Goal: Information Seeking & Learning: Learn about a topic

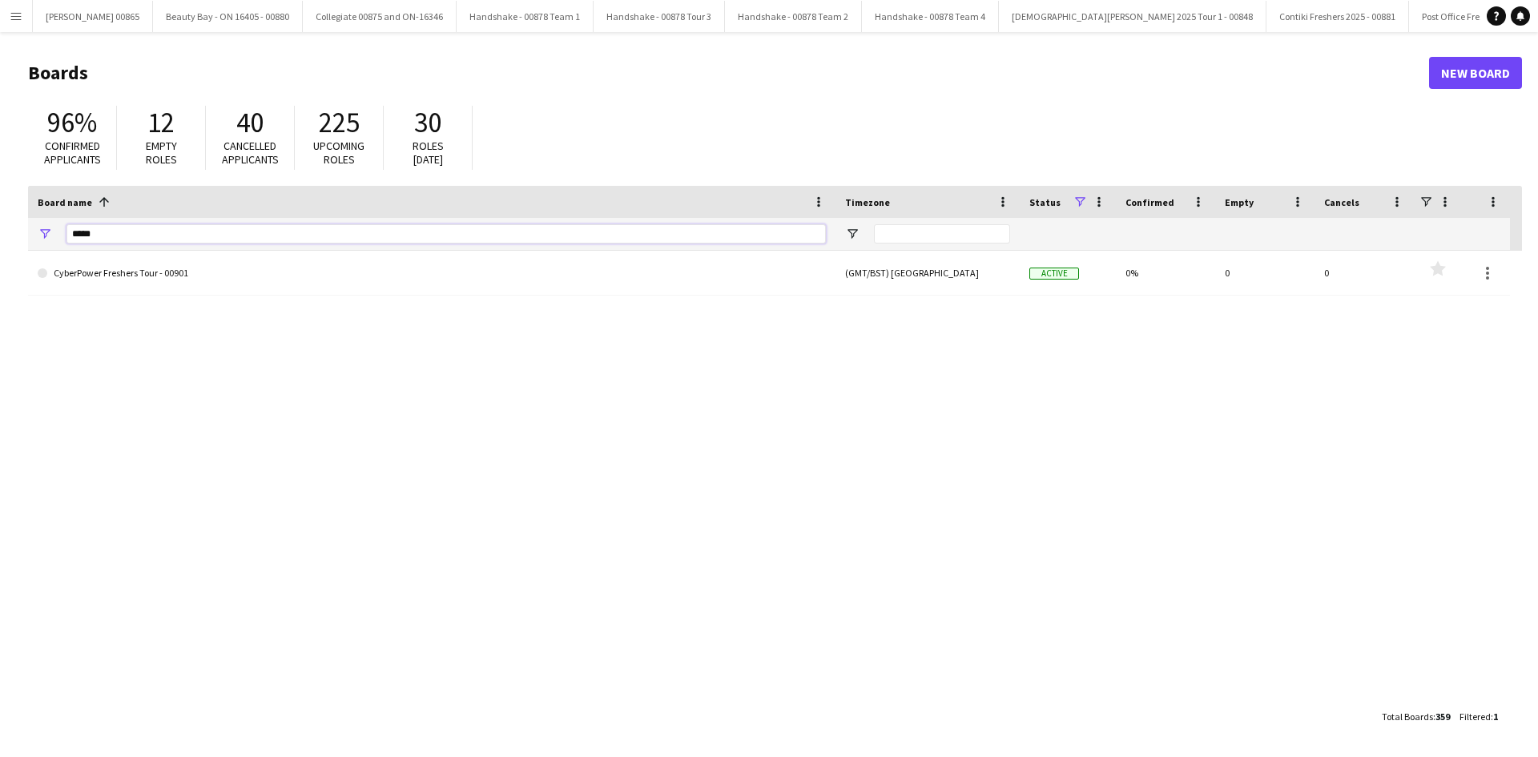
click at [119, 236] on input "*****" at bounding box center [445, 233] width 759 height 19
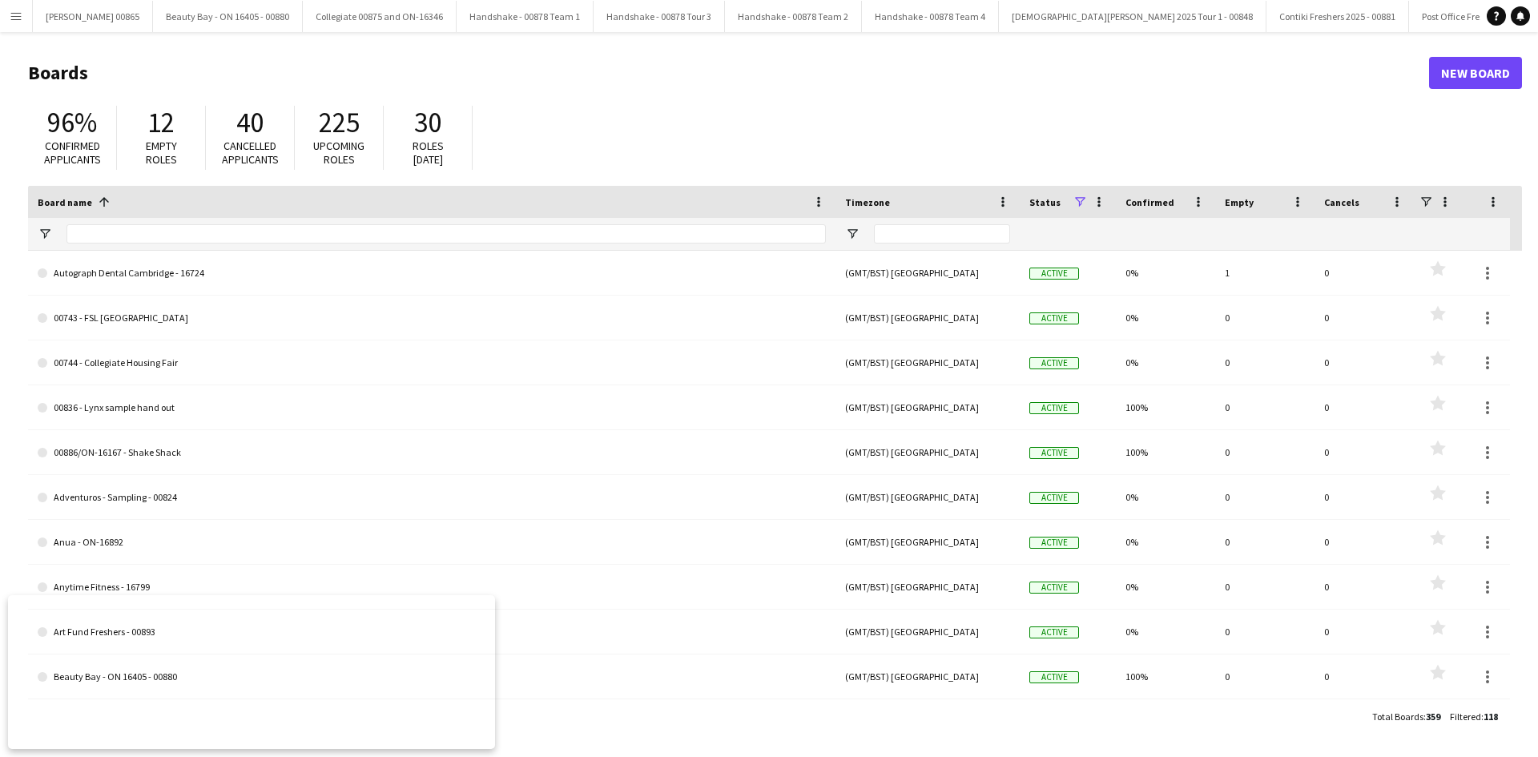
click at [14, 27] on button "Menu" at bounding box center [16, 16] width 32 height 32
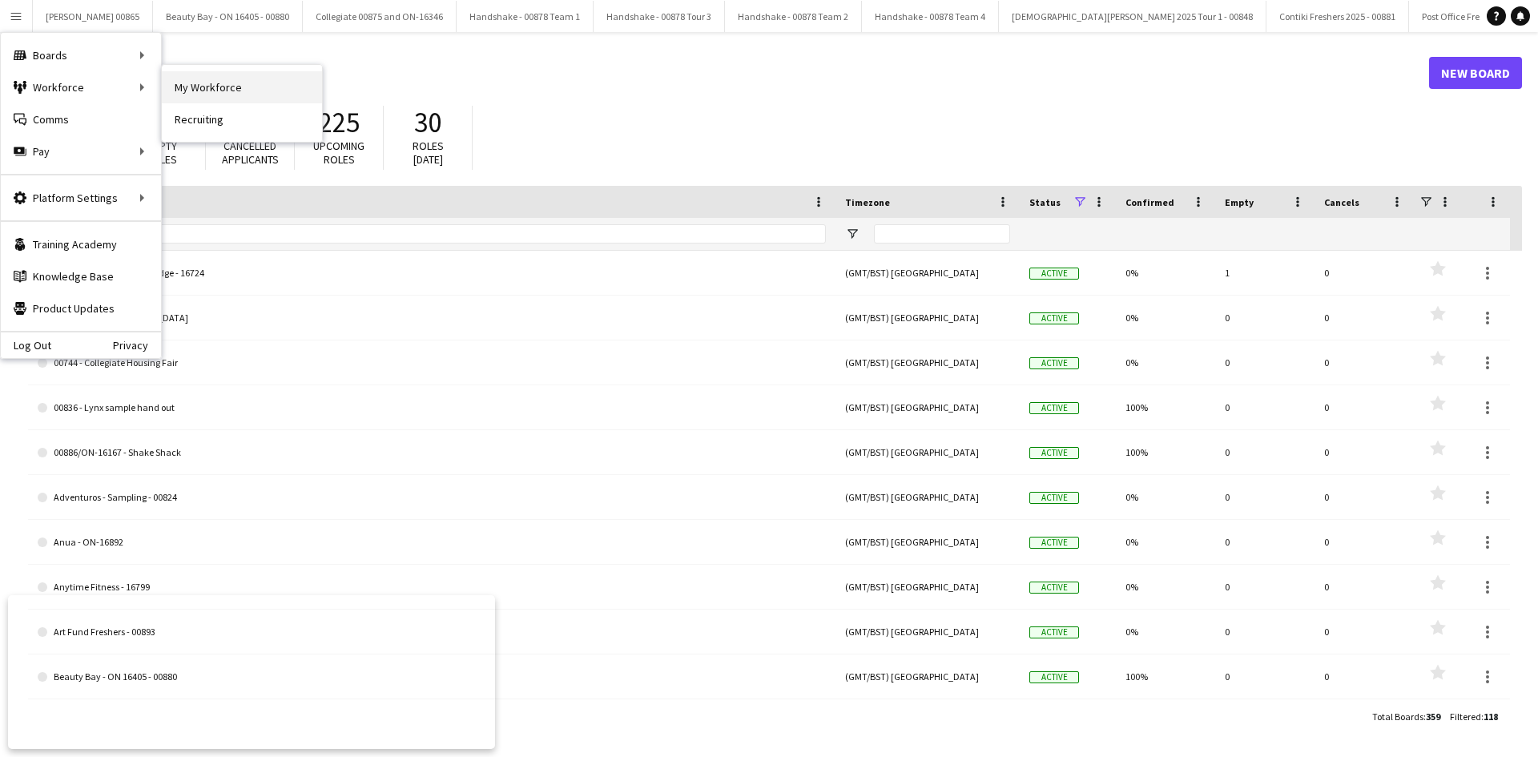
click at [230, 93] on link "My Workforce" at bounding box center [242, 87] width 160 height 32
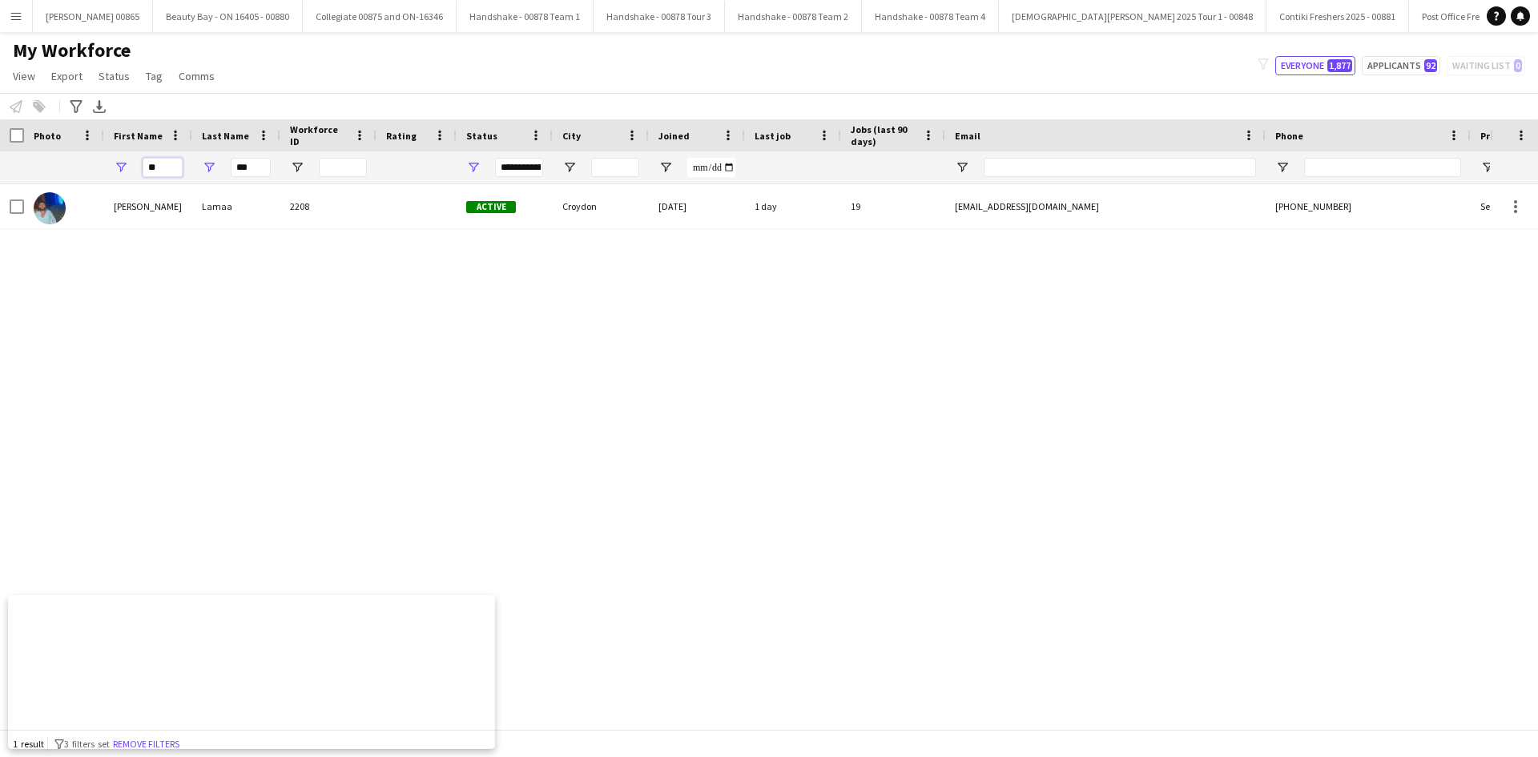
click at [157, 174] on input "**" at bounding box center [163, 167] width 40 height 19
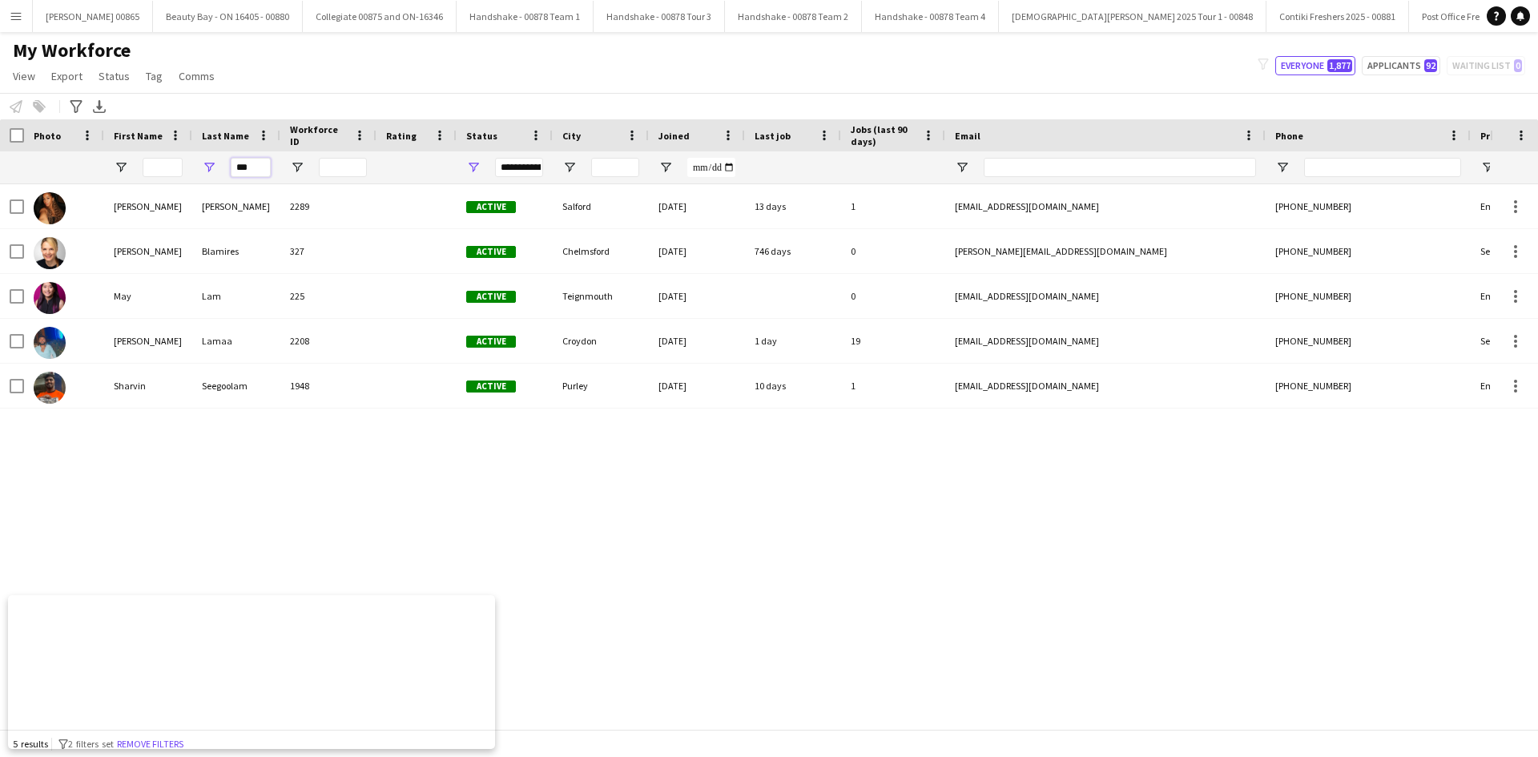
click at [257, 168] on input "***" at bounding box center [251, 167] width 40 height 19
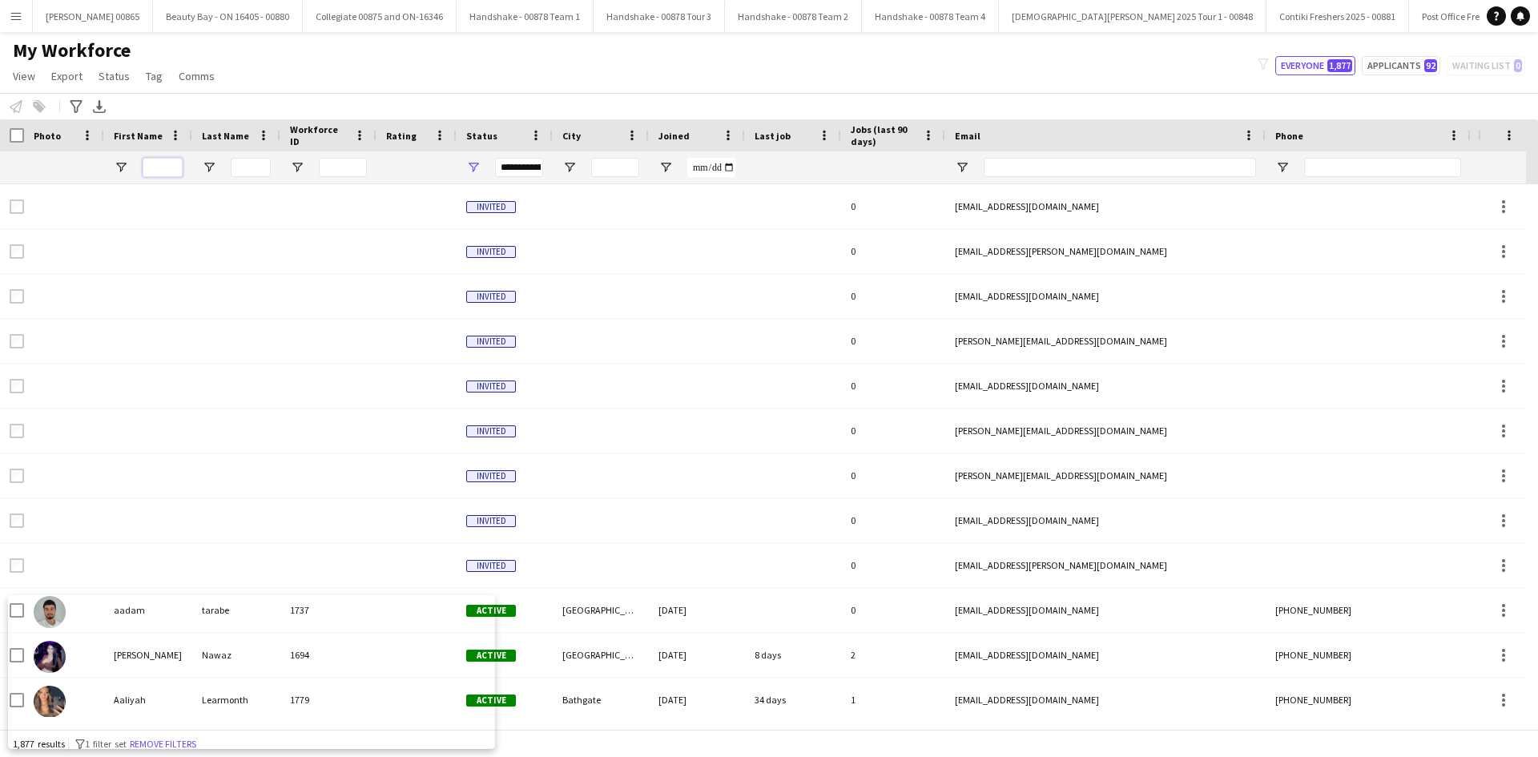
click at [162, 163] on input "First Name Filter Input" at bounding box center [163, 167] width 40 height 19
type input "*"
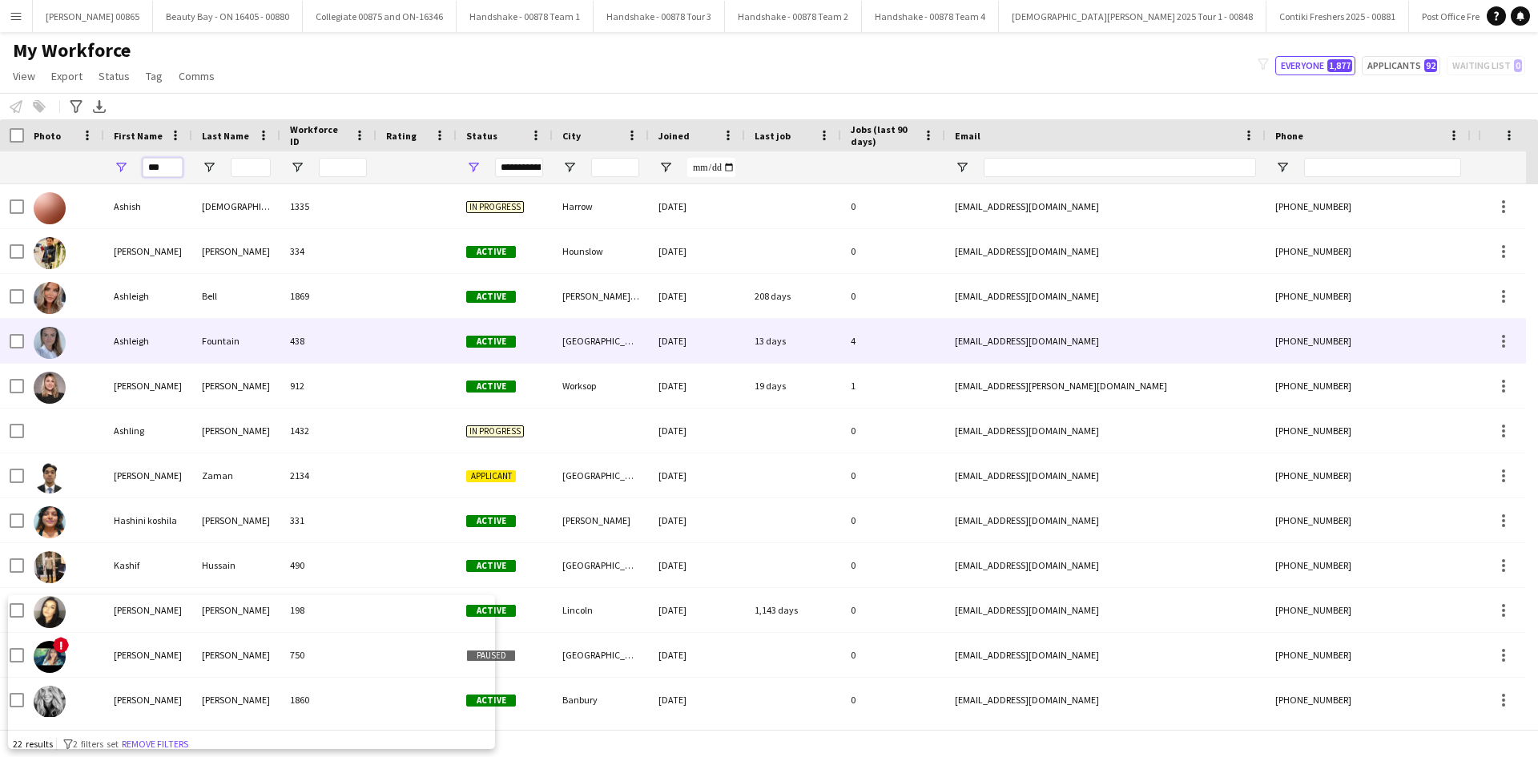
type input "***"
click at [208, 337] on div "Fountain" at bounding box center [236, 341] width 88 height 44
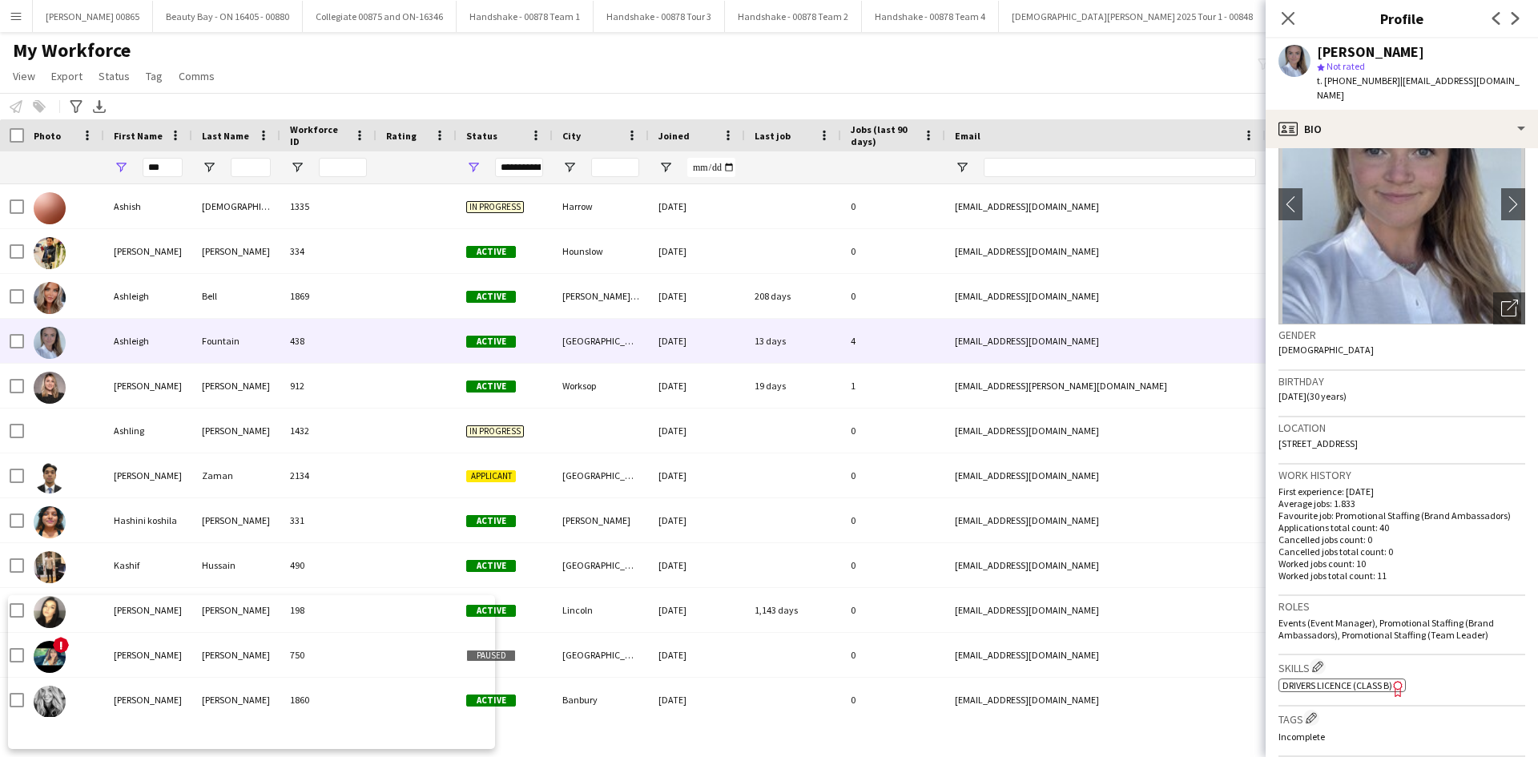
scroll to position [517, 0]
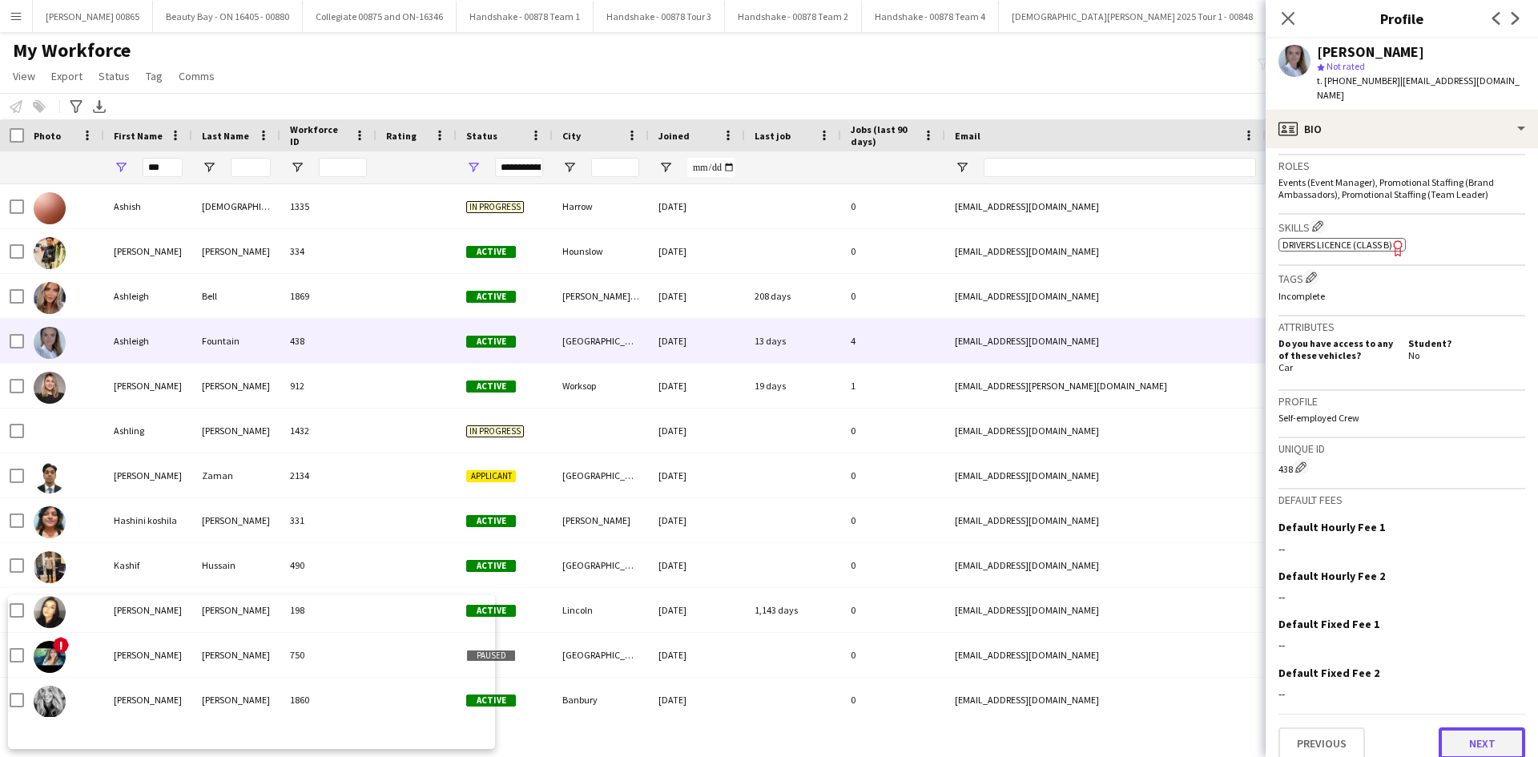
click at [1447, 727] on button "Next" at bounding box center [1481, 743] width 86 height 32
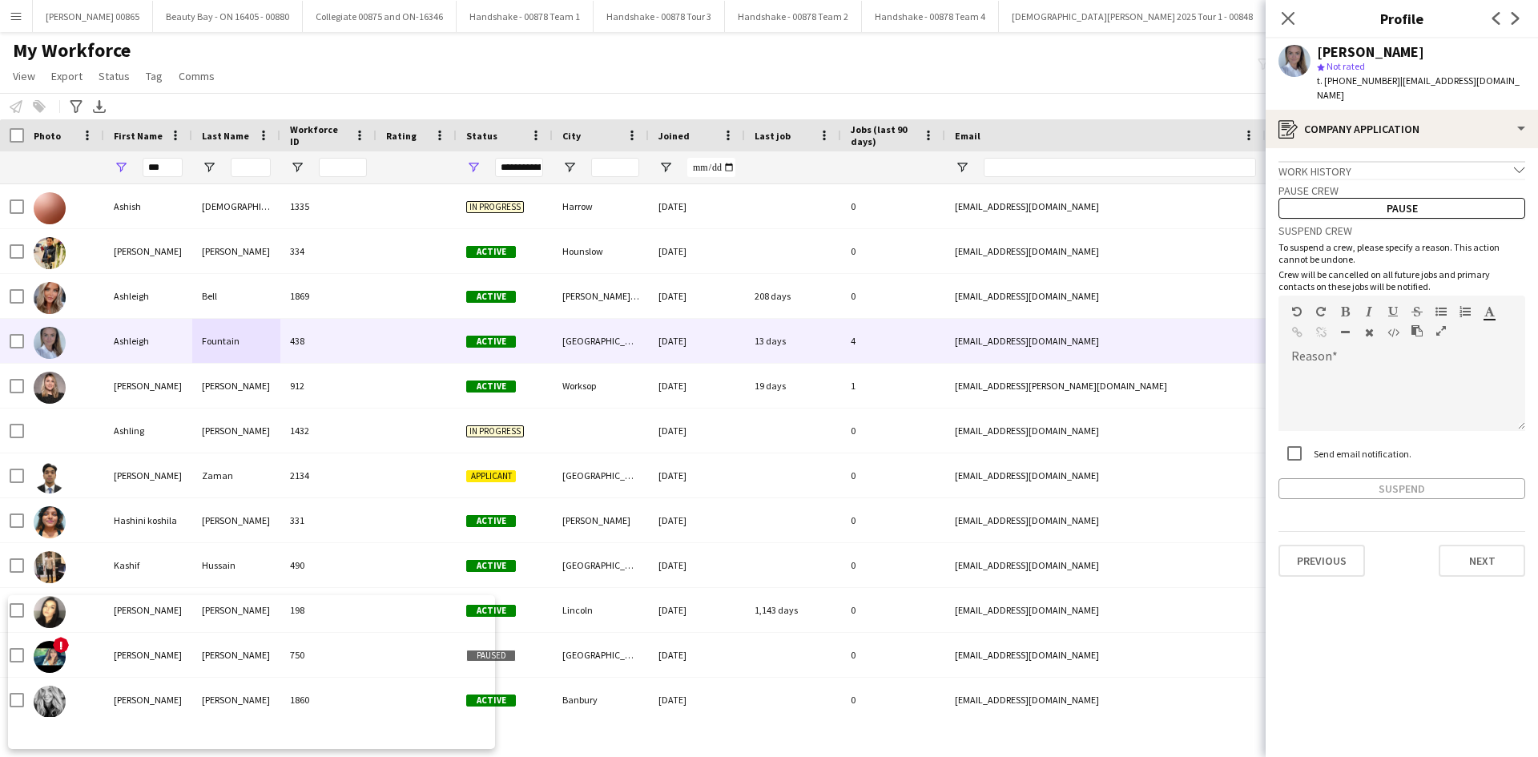
click at [1447, 723] on app-crew-profile-application "Work history chevron-down Incomplete Pause crew Pause Suspend crew To suspend a…" at bounding box center [1401, 452] width 272 height 609
click at [1464, 551] on button "Next" at bounding box center [1481, 561] width 86 height 32
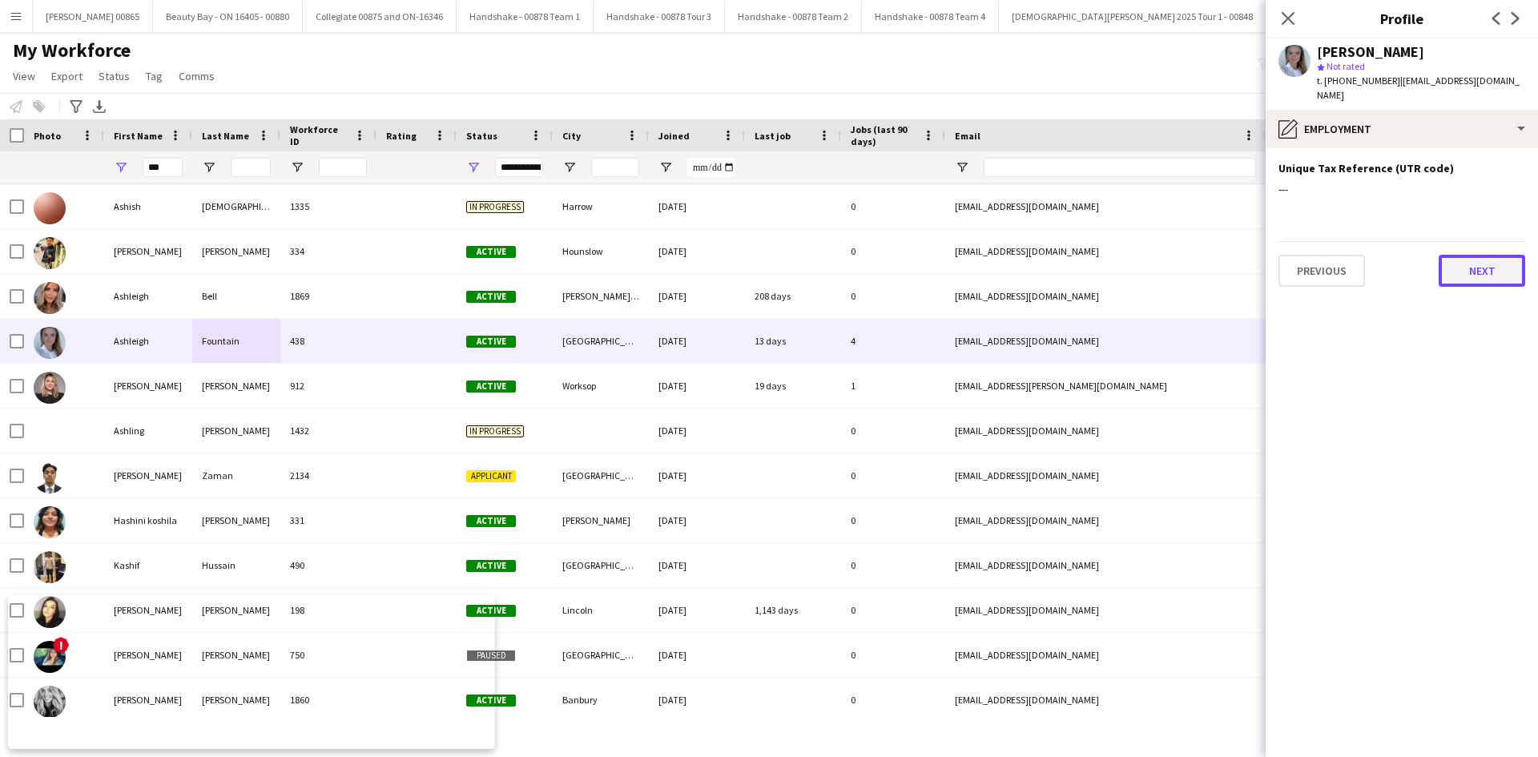
click at [1470, 255] on button "Next" at bounding box center [1481, 271] width 86 height 32
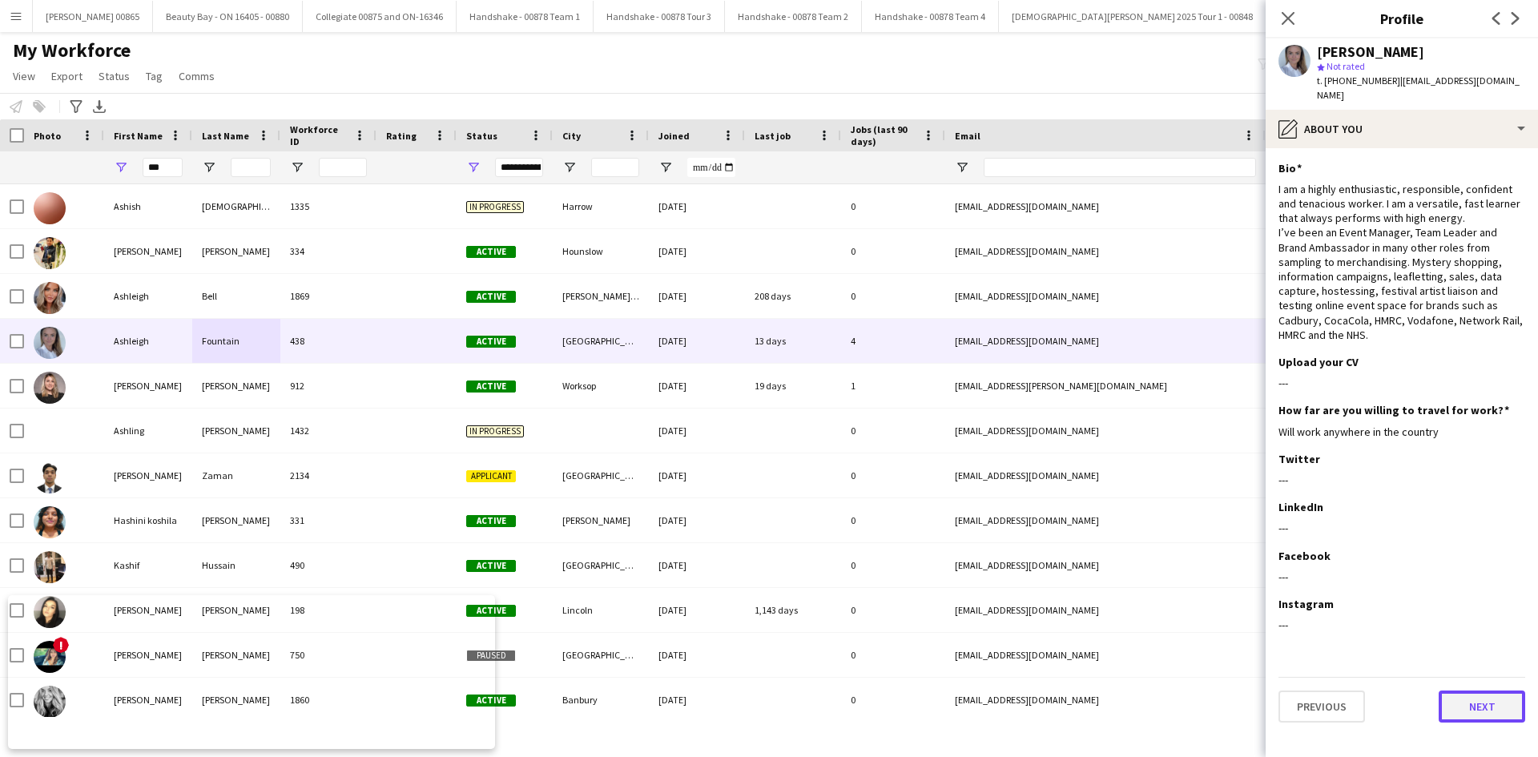
click at [1494, 690] on button "Next" at bounding box center [1481, 706] width 86 height 32
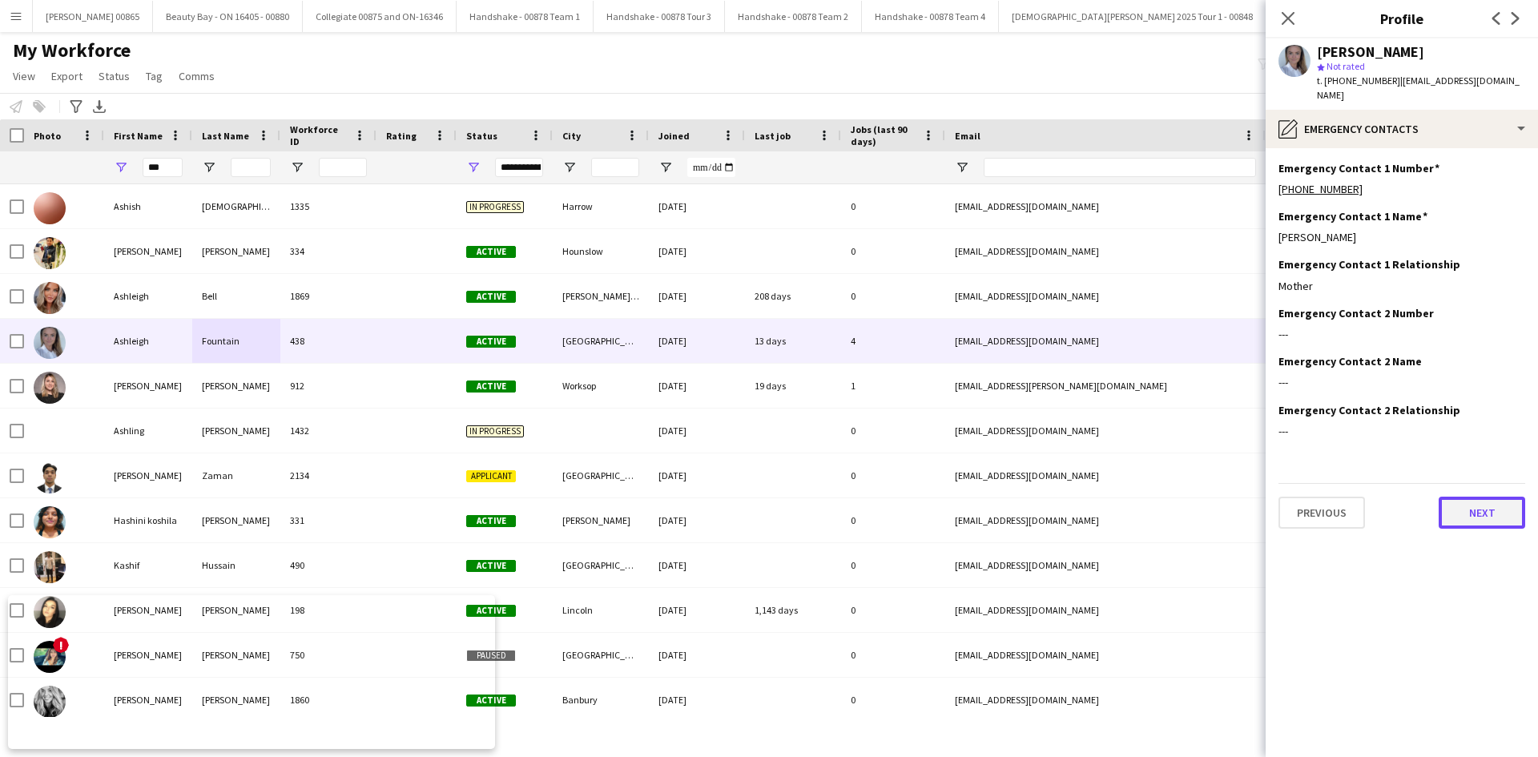
click at [1502, 497] on button "Next" at bounding box center [1481, 513] width 86 height 32
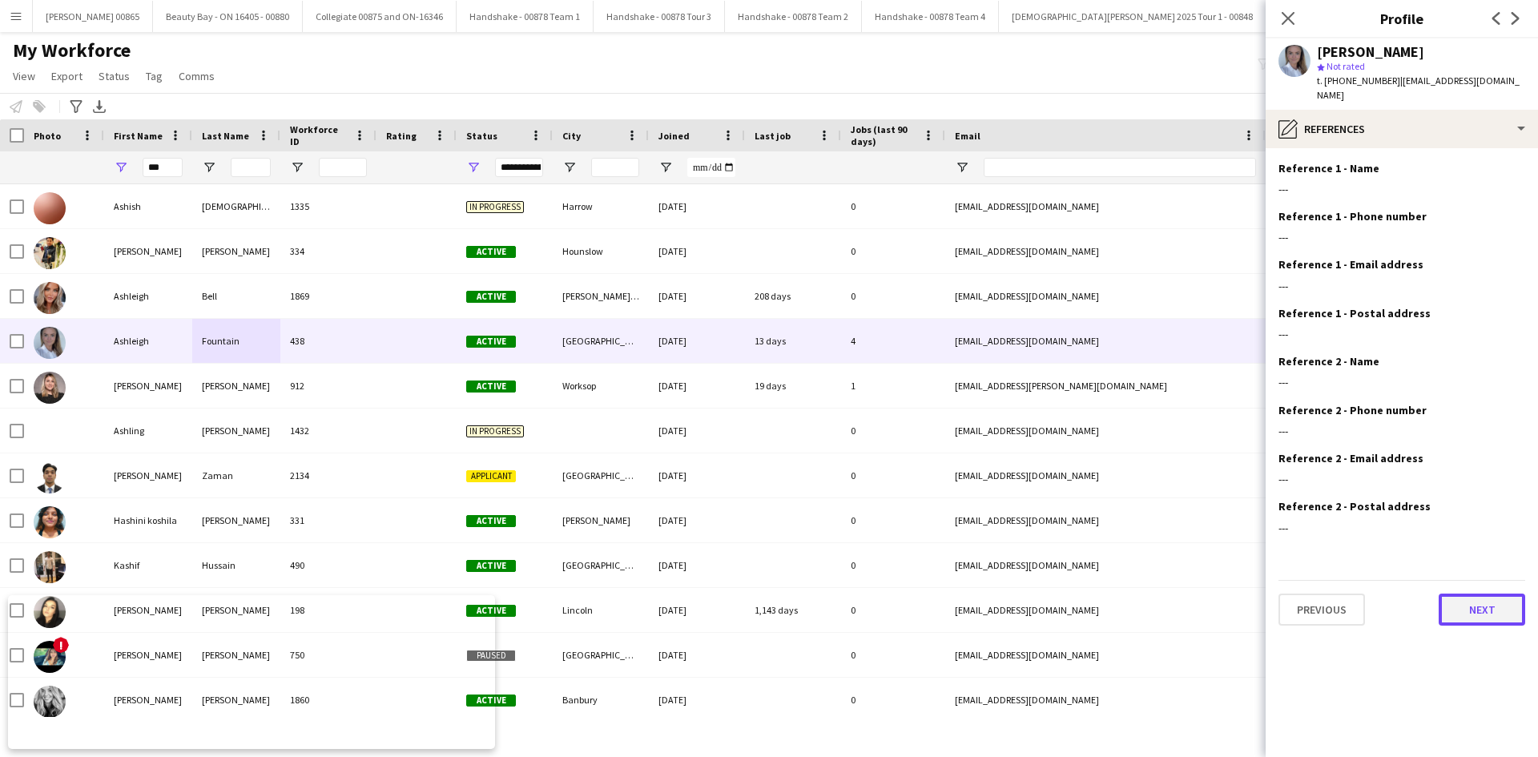
click at [1465, 601] on button "Next" at bounding box center [1481, 609] width 86 height 32
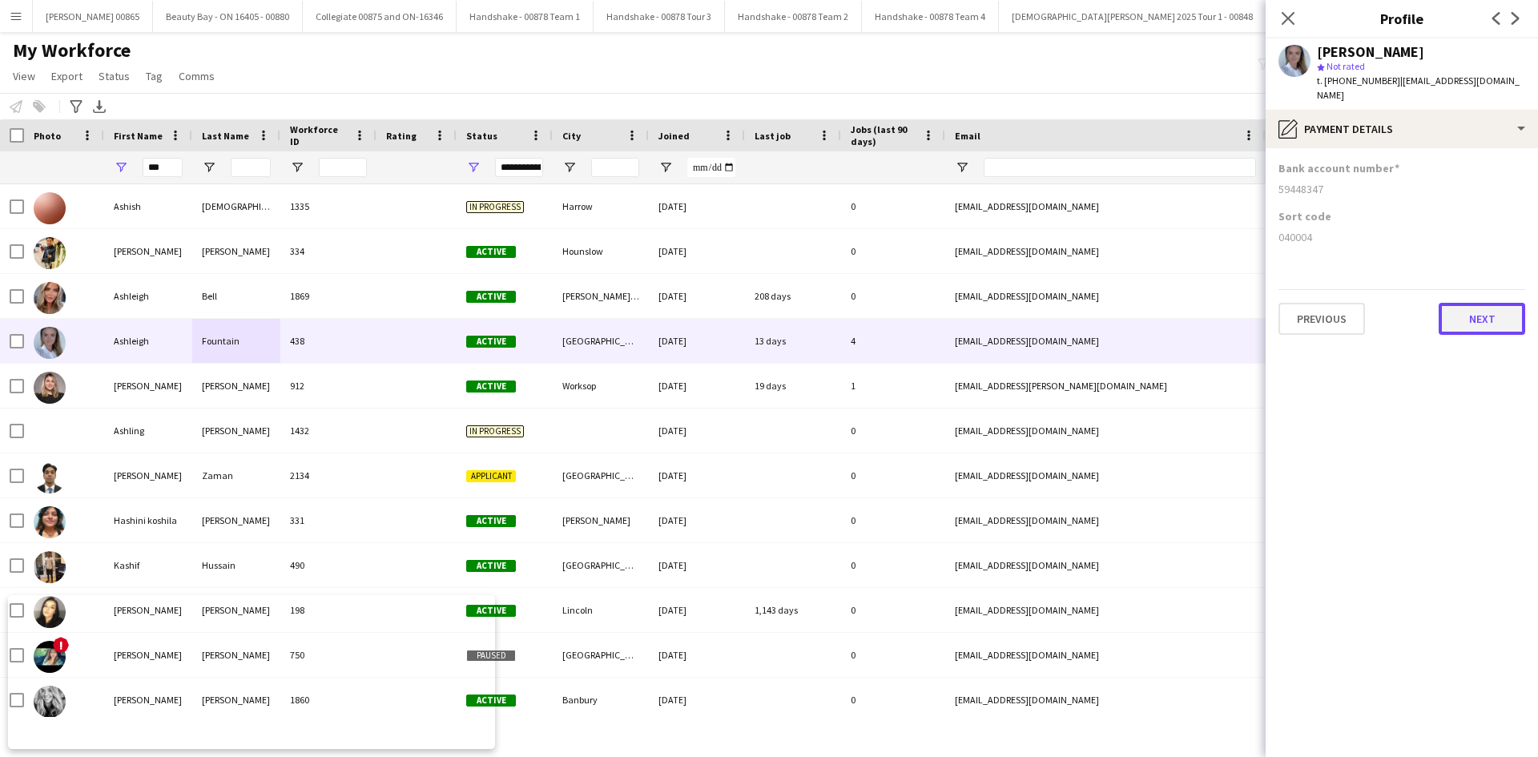
click at [1474, 304] on button "Next" at bounding box center [1481, 319] width 86 height 32
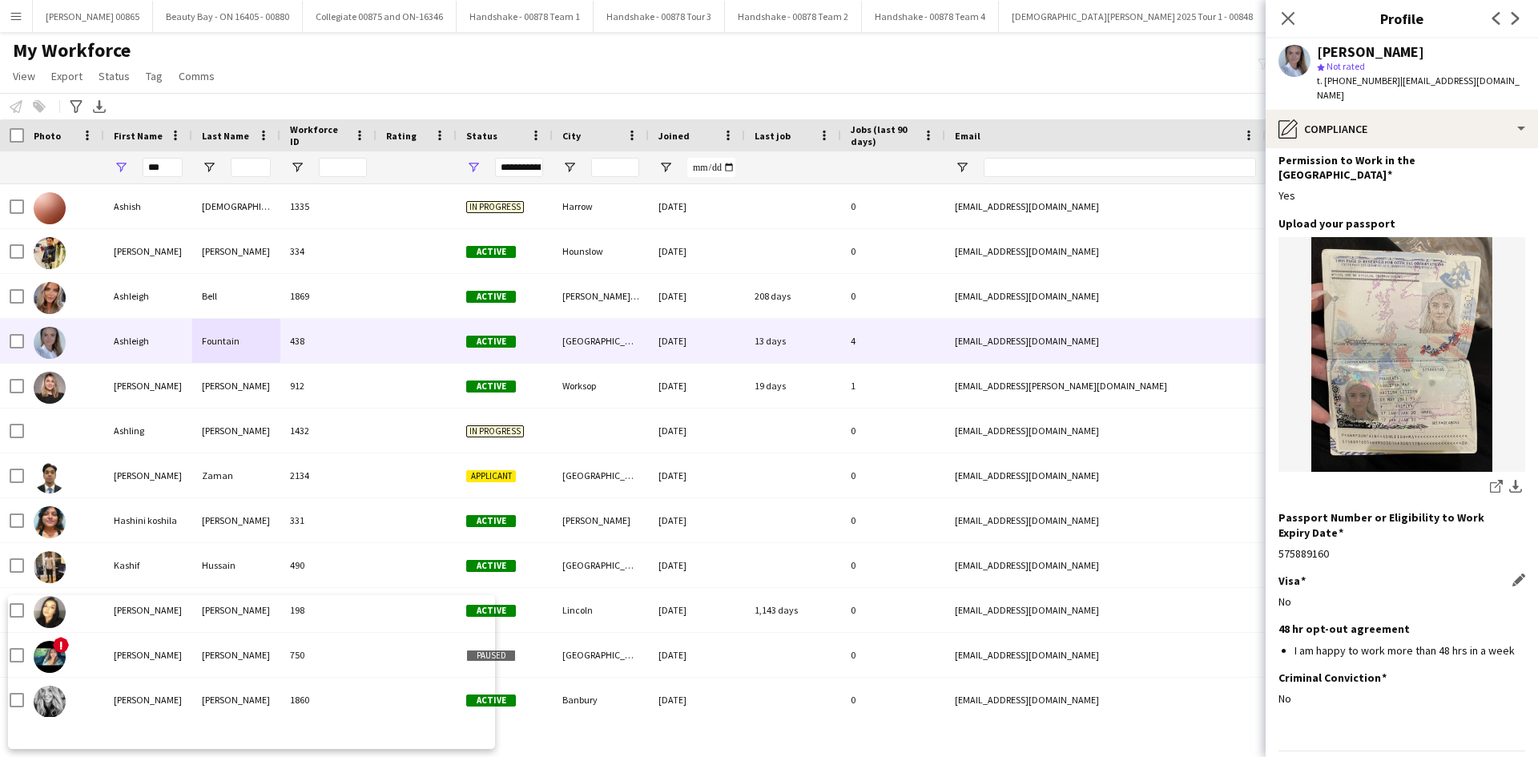
scroll to position [78, 0]
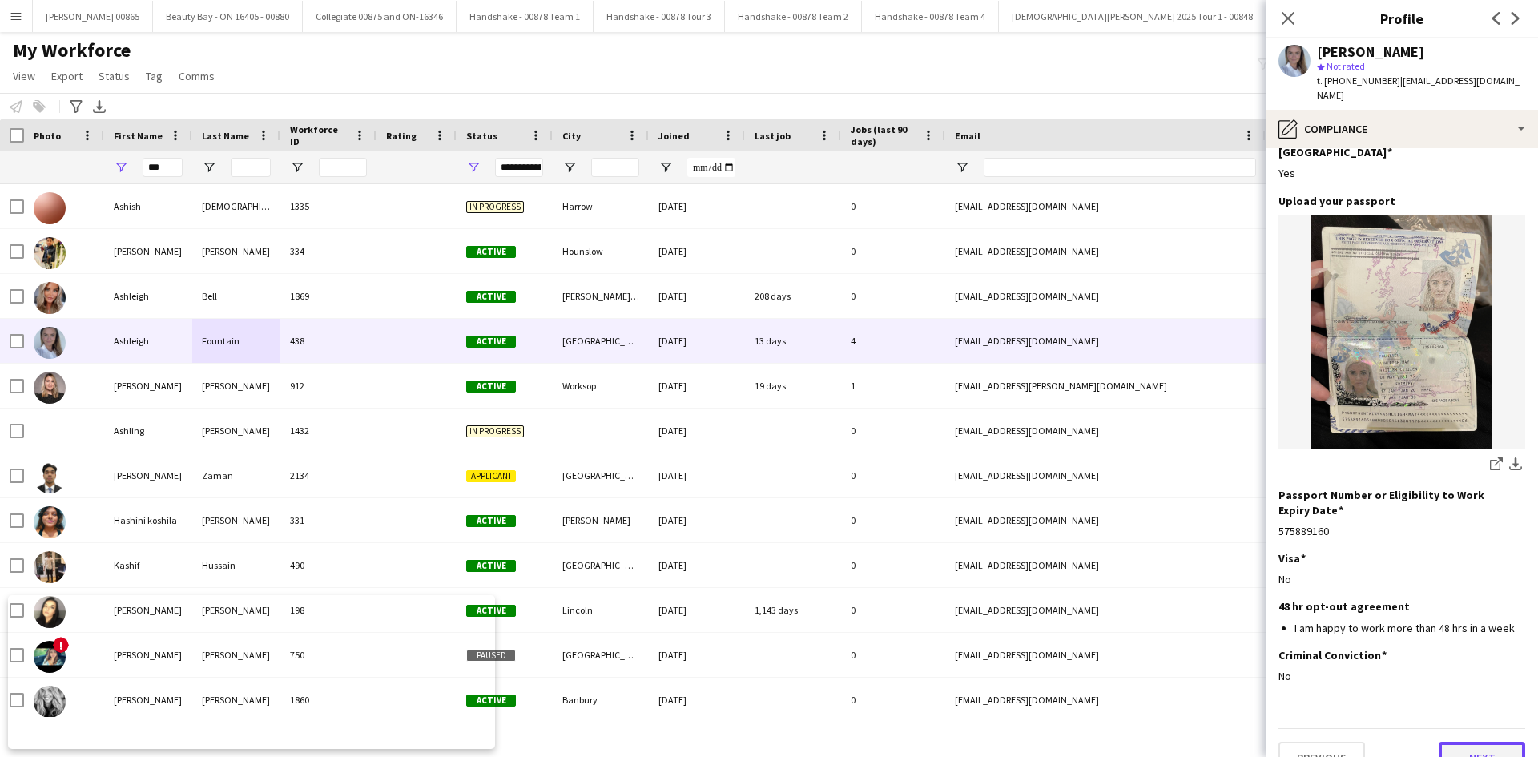
click at [1454, 742] on button "Next" at bounding box center [1481, 758] width 86 height 32
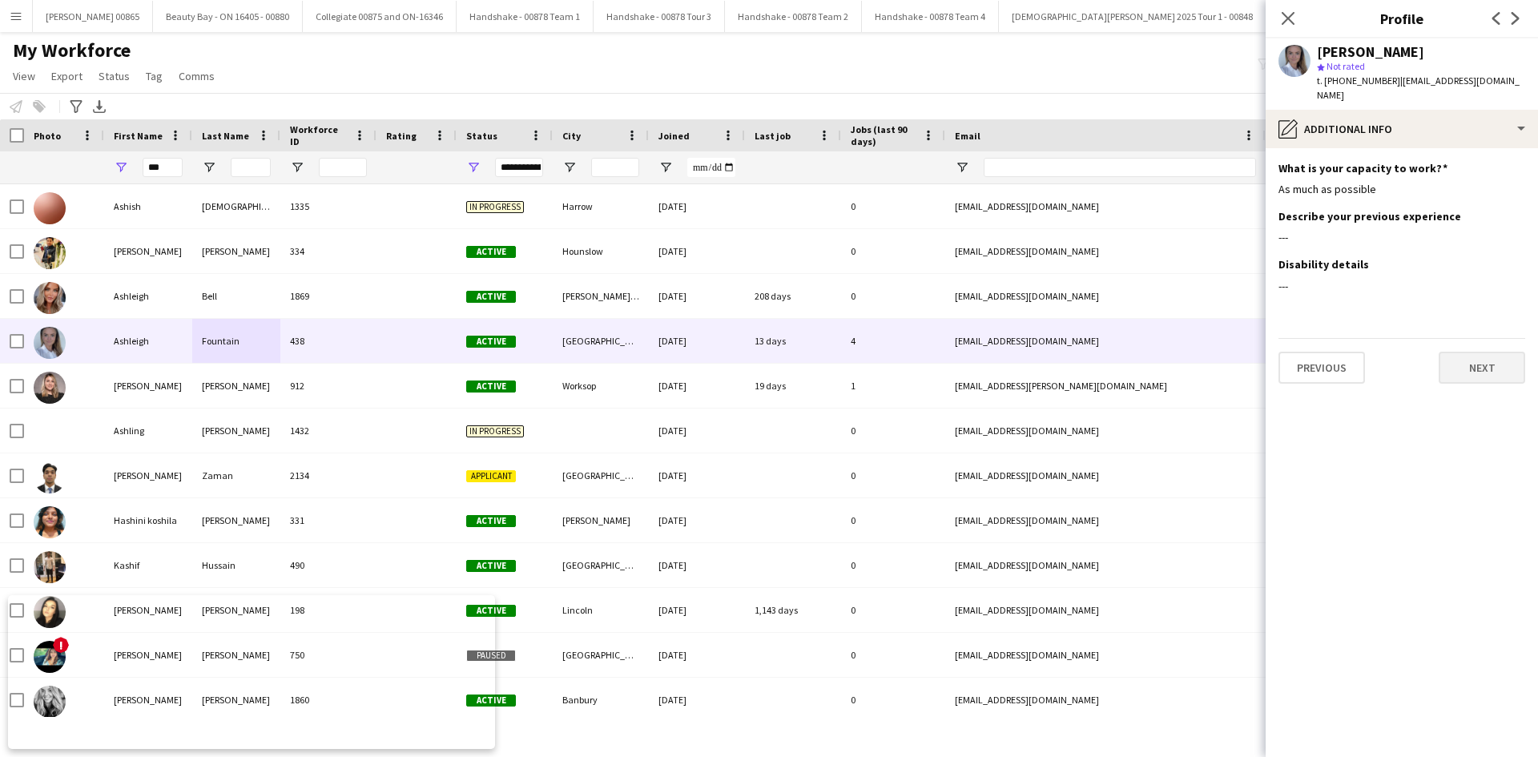
scroll to position [0, 0]
click at [1469, 352] on button "Next" at bounding box center [1481, 368] width 86 height 32
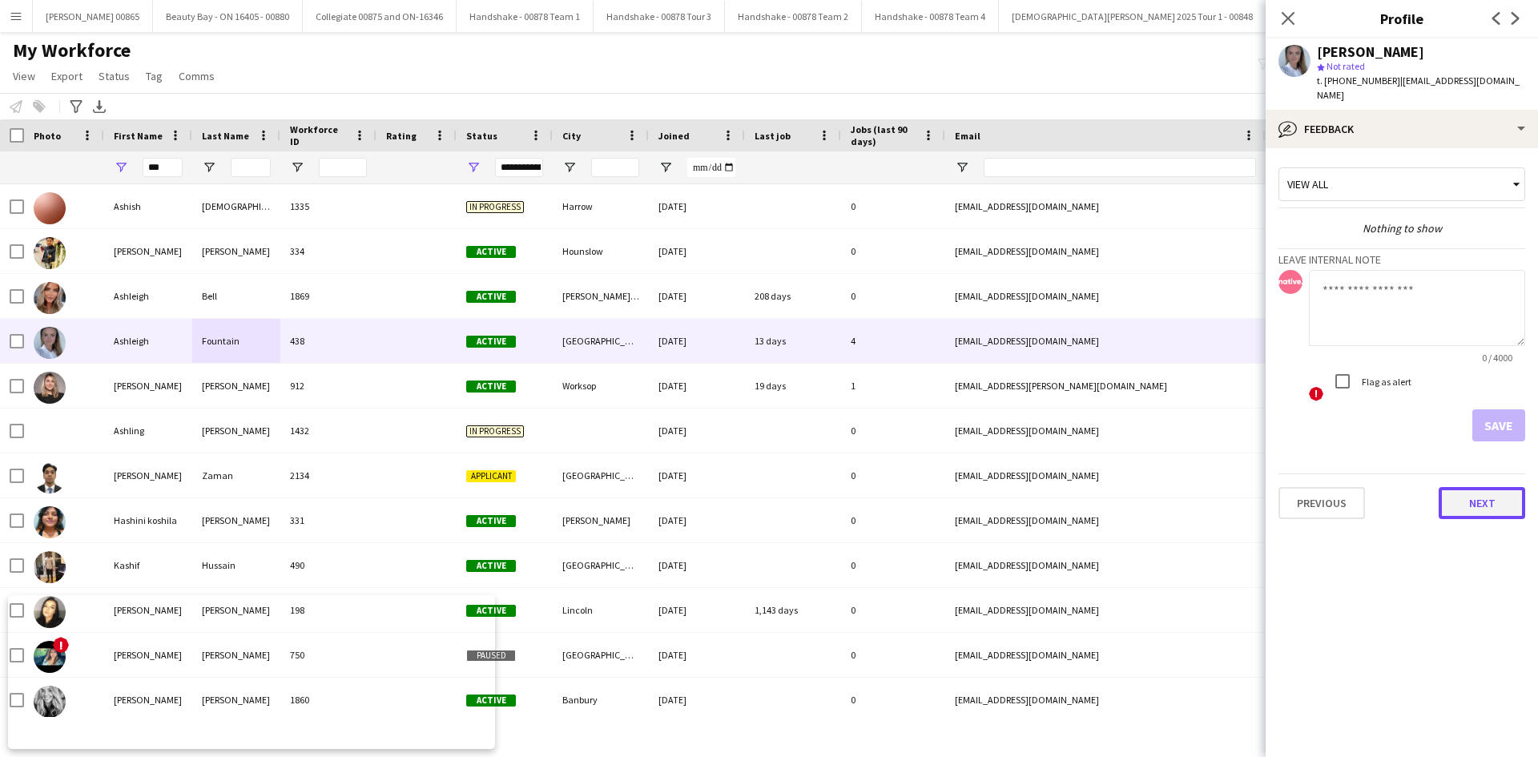
click at [1468, 487] on button "Next" at bounding box center [1481, 503] width 86 height 32
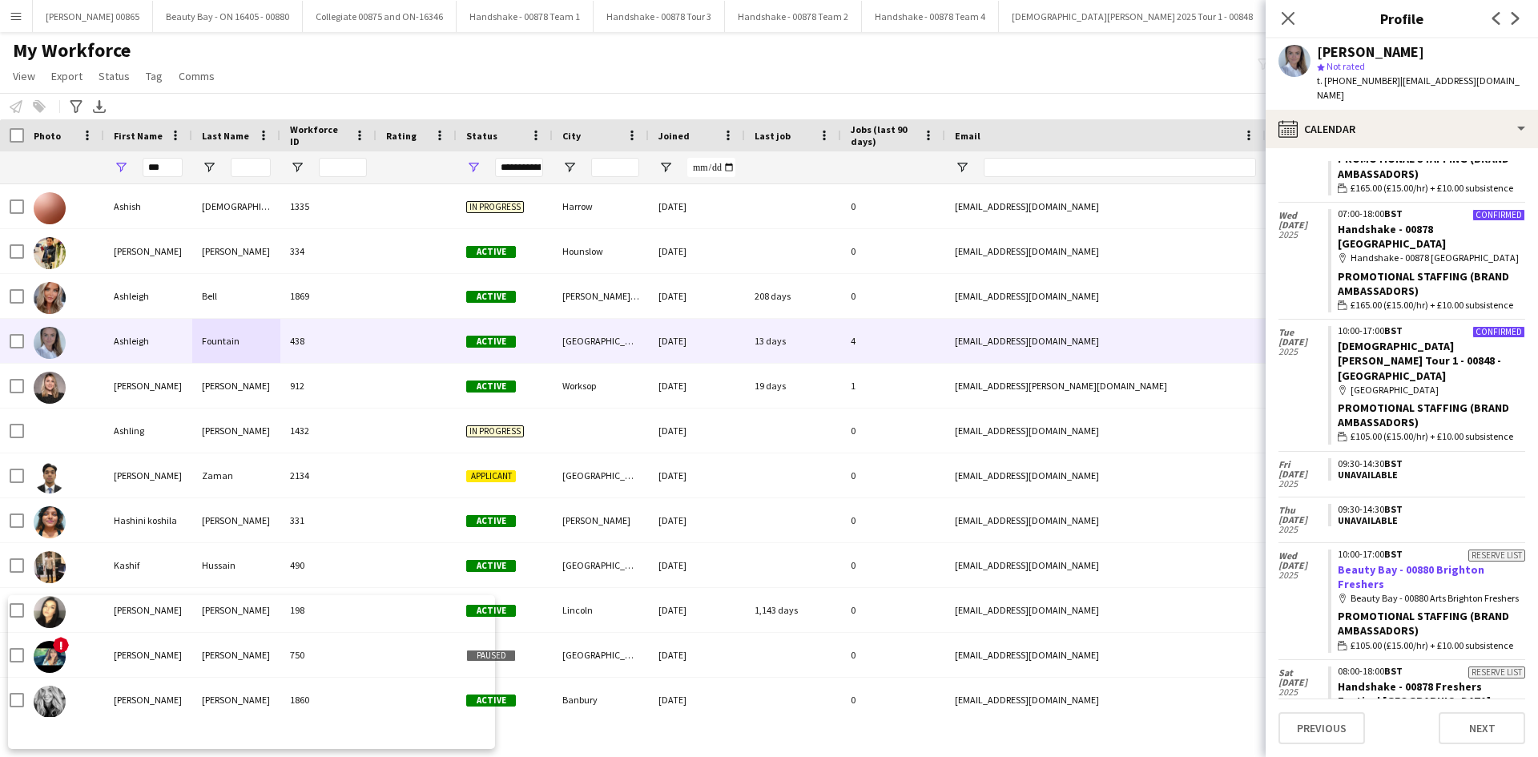
scroll to position [698, 0]
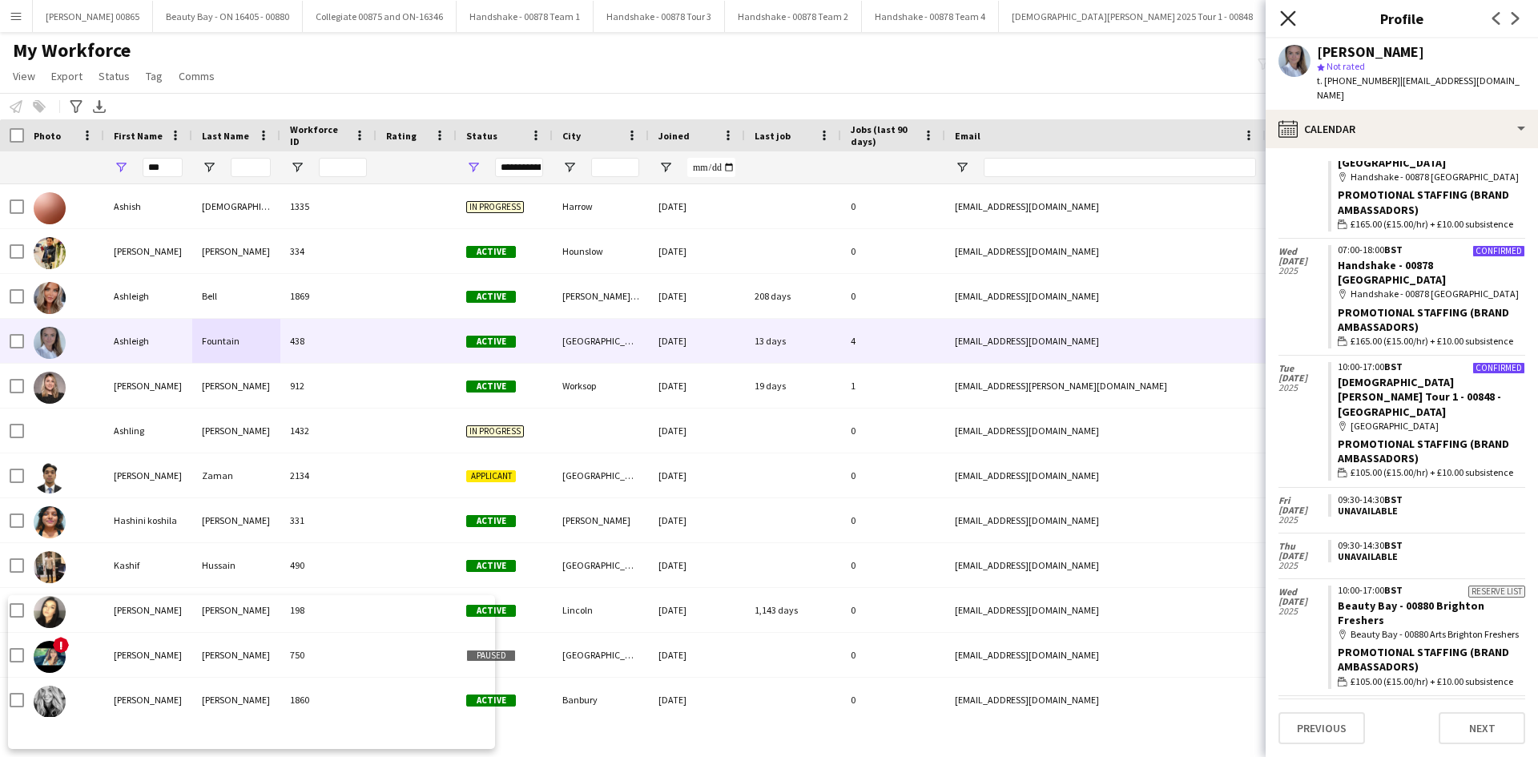
click at [1284, 20] on icon "Close pop-in" at bounding box center [1287, 17] width 15 height 15
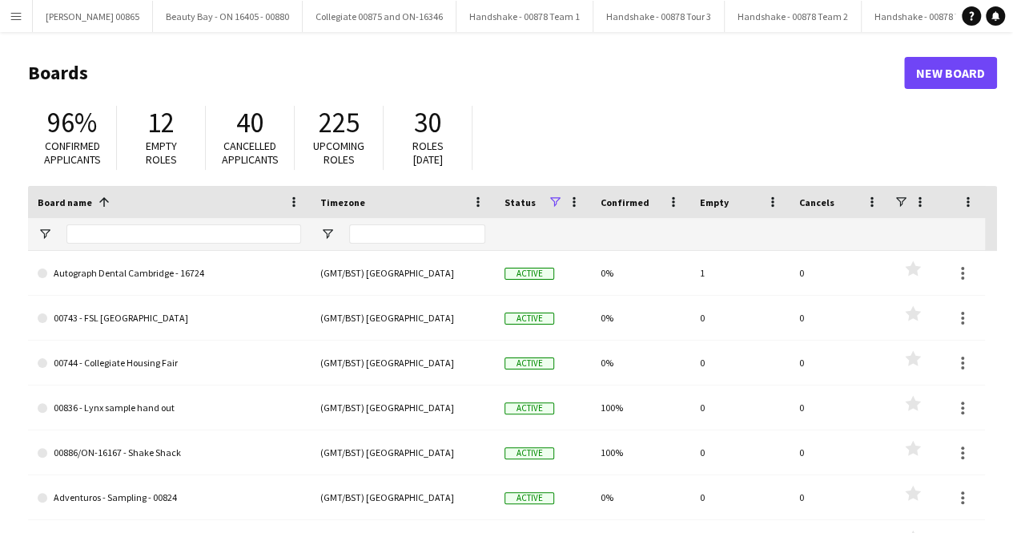
click at [21, 17] on app-icon "Menu" at bounding box center [16, 16] width 13 height 13
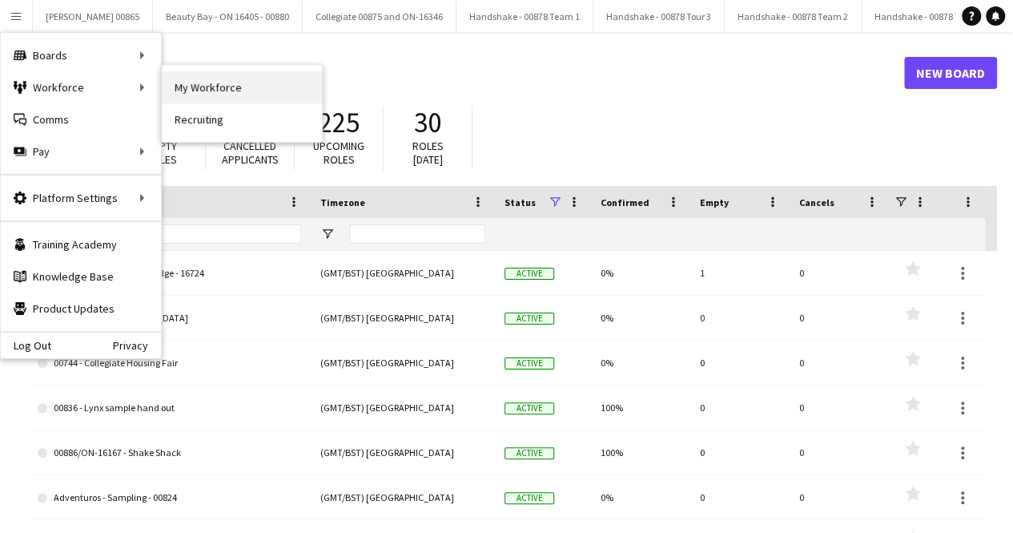
click at [222, 91] on link "My Workforce" at bounding box center [242, 87] width 160 height 32
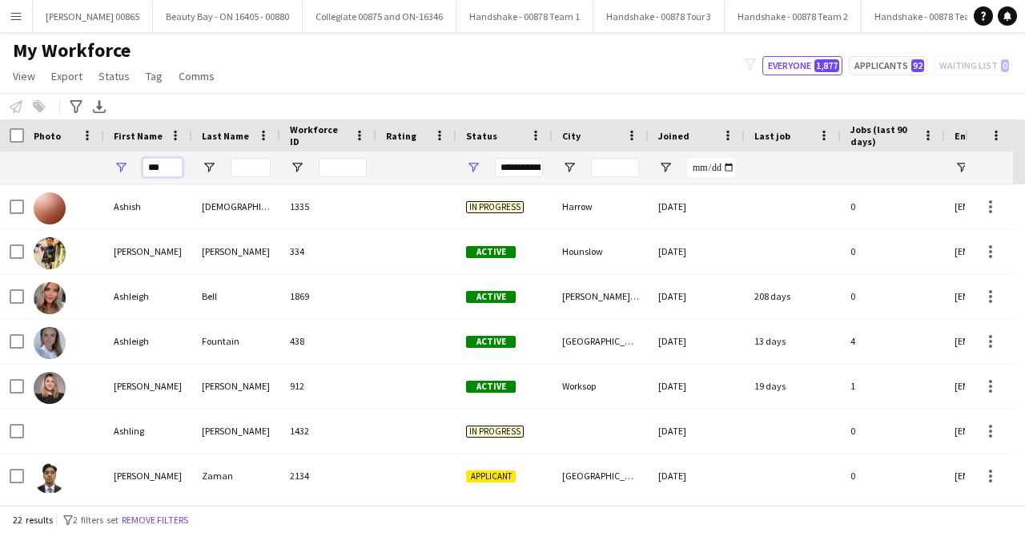
click at [162, 171] on input "***" at bounding box center [163, 167] width 40 height 19
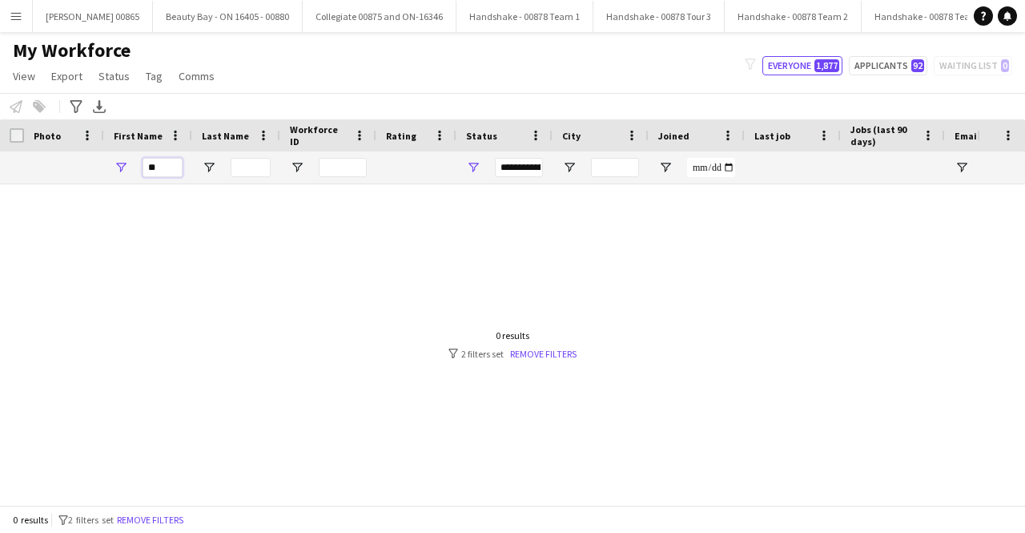
type input "*"
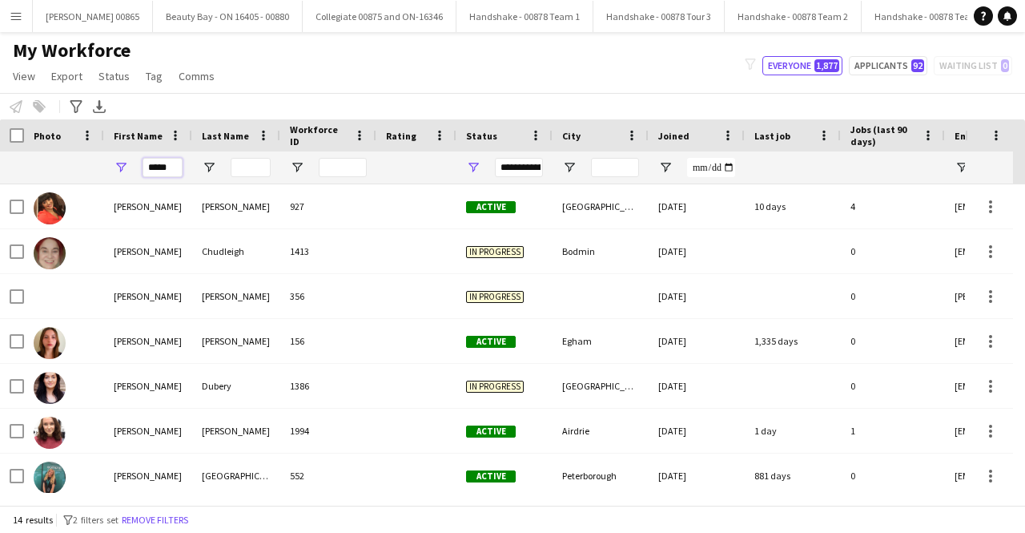
type input "*****"
click at [248, 167] on input "Last Name Filter Input" at bounding box center [251, 167] width 40 height 19
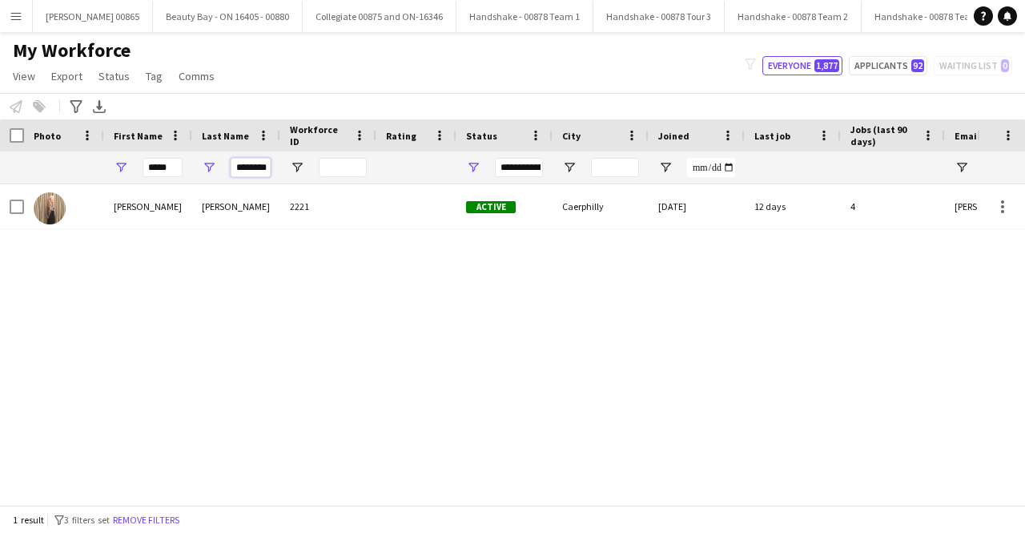
scroll to position [0, 4]
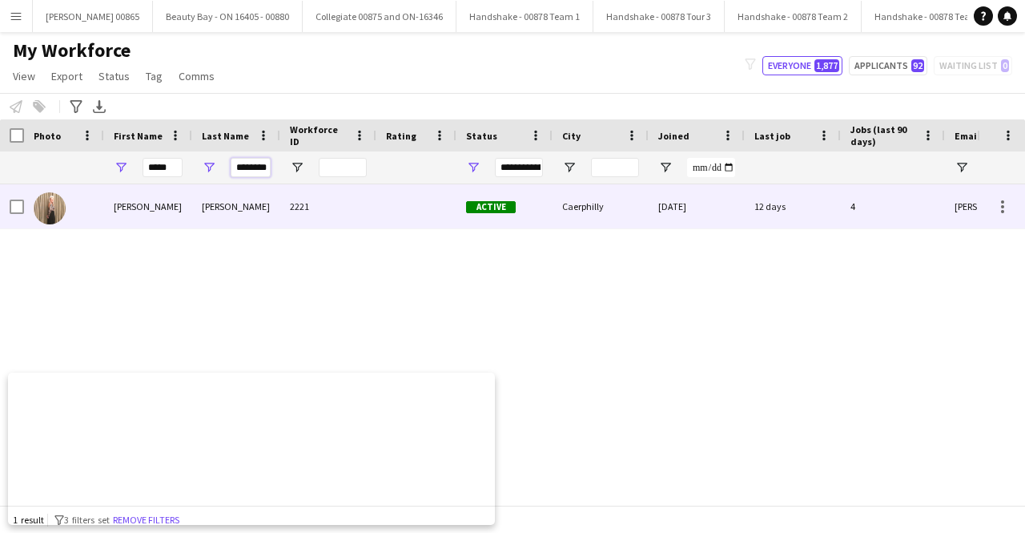
type input "********"
click at [226, 194] on div "Saunders" at bounding box center [236, 206] width 88 height 44
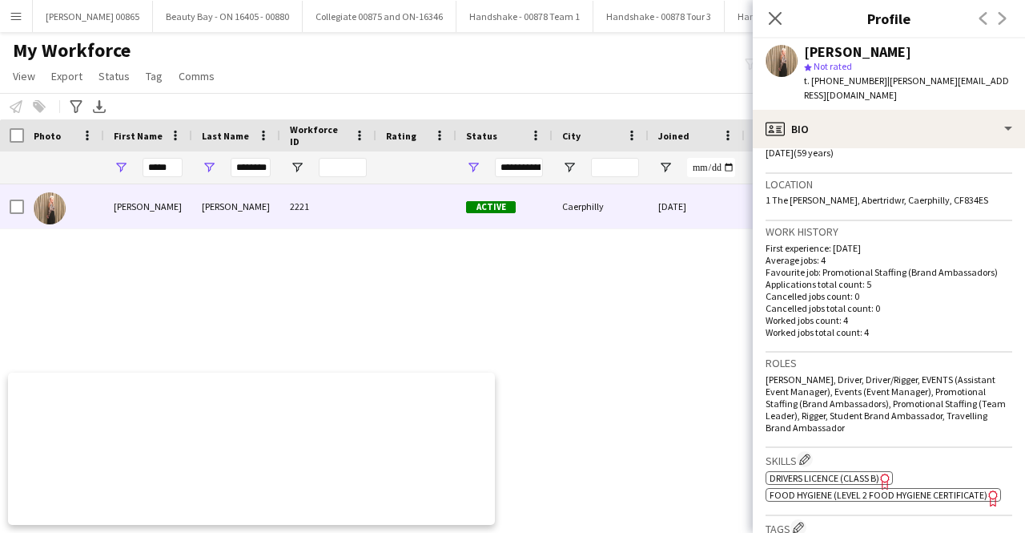
scroll to position [721, 0]
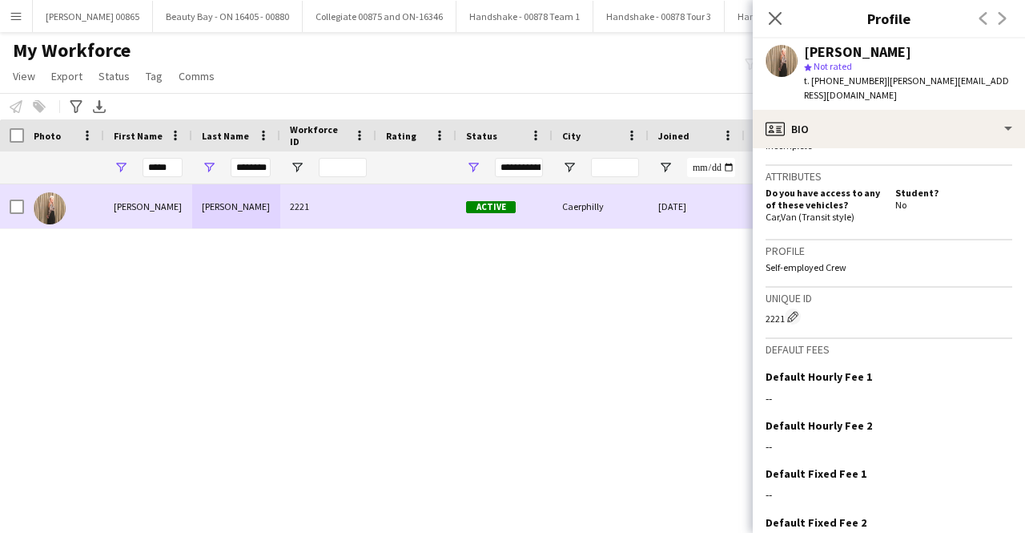
click at [182, 211] on div "Sarah" at bounding box center [148, 206] width 88 height 44
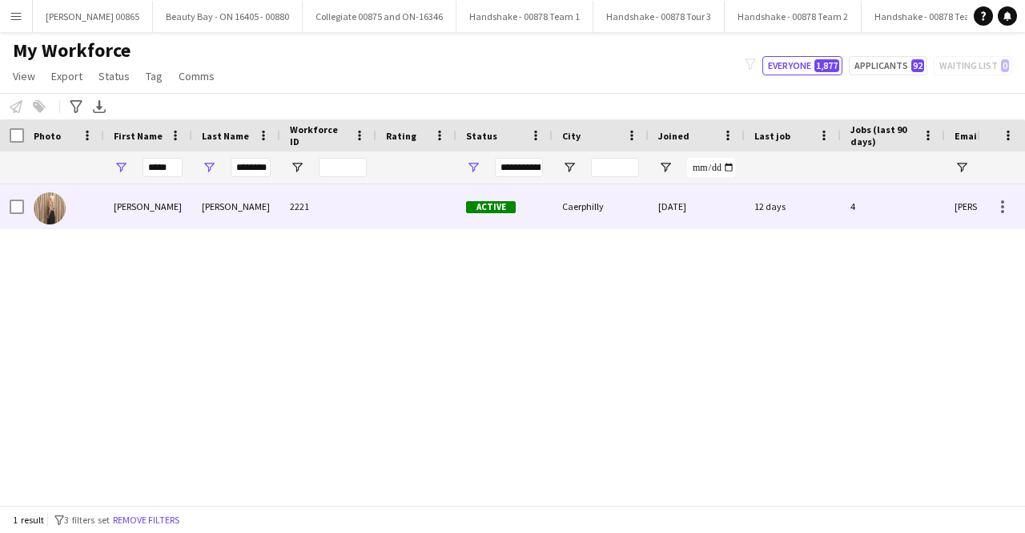
click at [182, 211] on div "Sarah" at bounding box center [148, 206] width 88 height 44
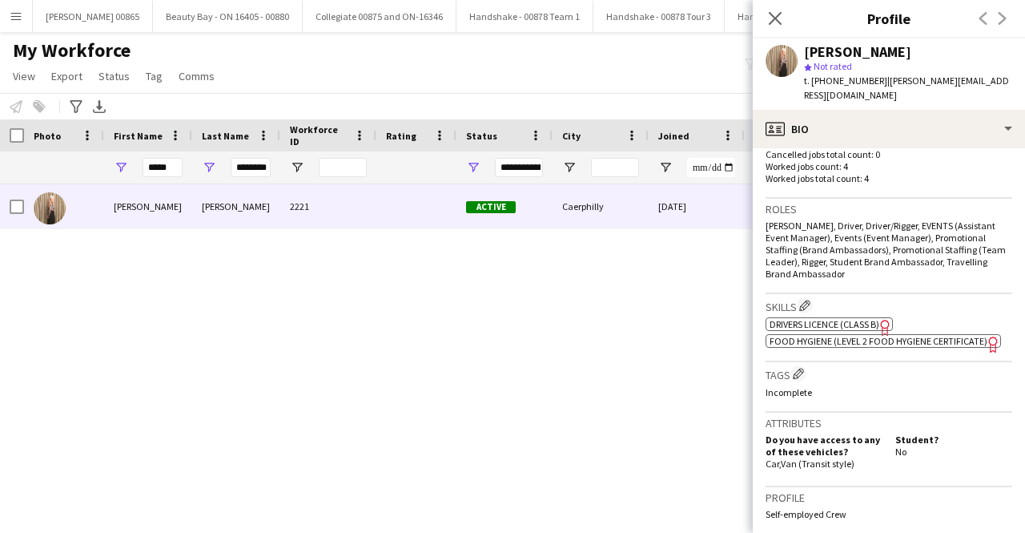
scroll to position [481, 0]
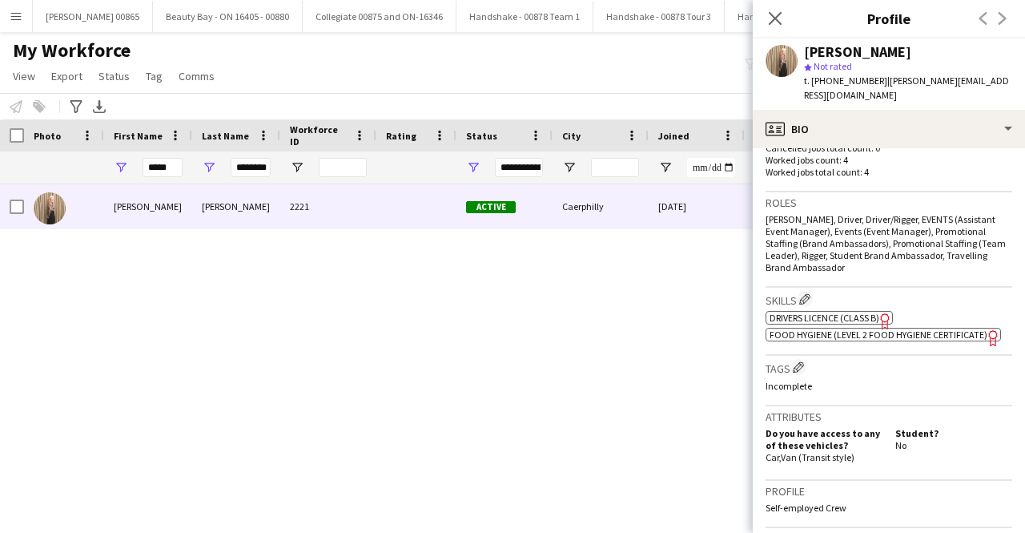
click at [814, 501] on p "Self-employed Crew" at bounding box center [889, 507] width 247 height 12
drag, startPoint x: 900, startPoint y: 443, endPoint x: 767, endPoint y: 401, distance: 139.3
click at [773, 406] on div "Attributes Do you have access to any of these vehicles? Car , Van (Transit styl…" at bounding box center [889, 443] width 247 height 74
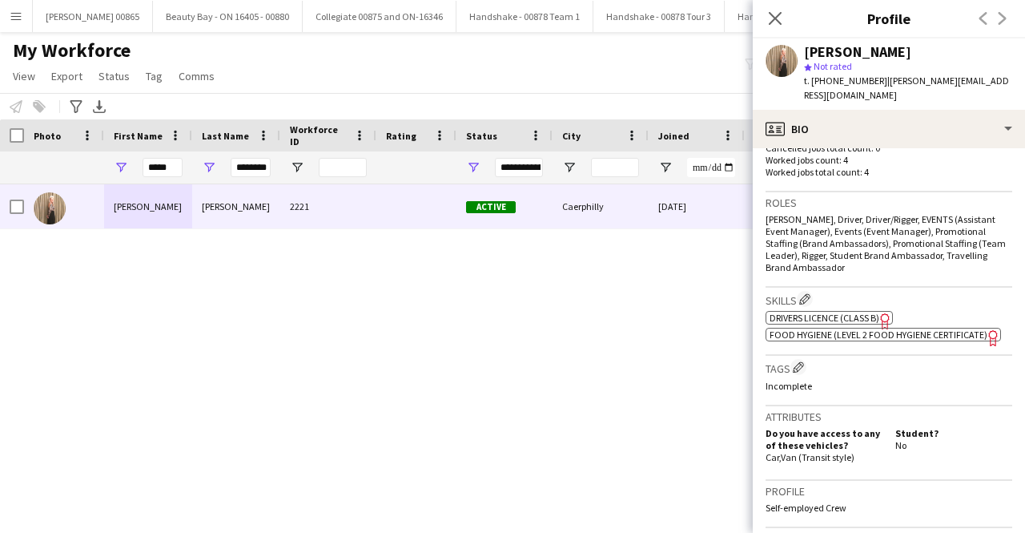
click at [766, 409] on h3 "Attributes" at bounding box center [889, 416] width 247 height 14
drag, startPoint x: 766, startPoint y: 401, endPoint x: 863, endPoint y: 442, distance: 105.9
click at [863, 442] on div "Attributes Do you have access to any of these vehicles? Car , Van (Transit styl…" at bounding box center [889, 443] width 247 height 74
